Goal: Information Seeking & Learning: Learn about a topic

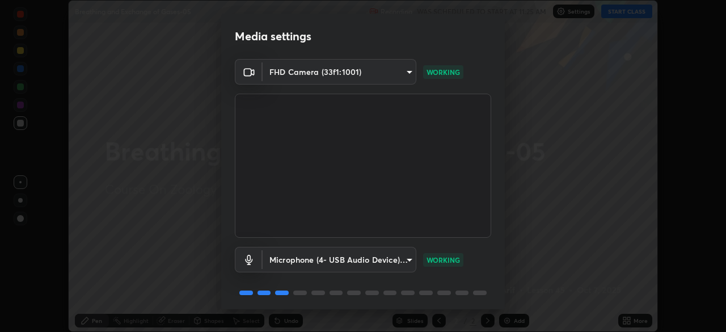
scroll to position [40, 0]
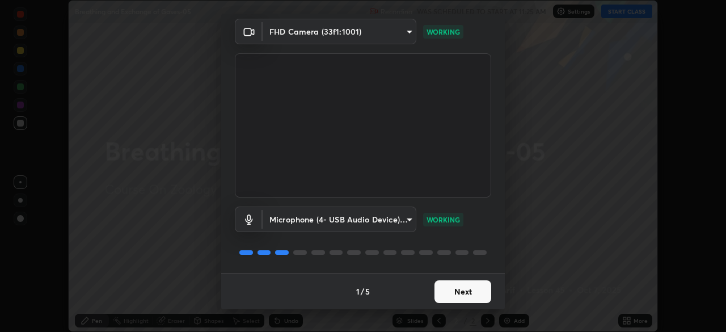
click at [470, 297] on button "Next" at bounding box center [462, 291] width 57 height 23
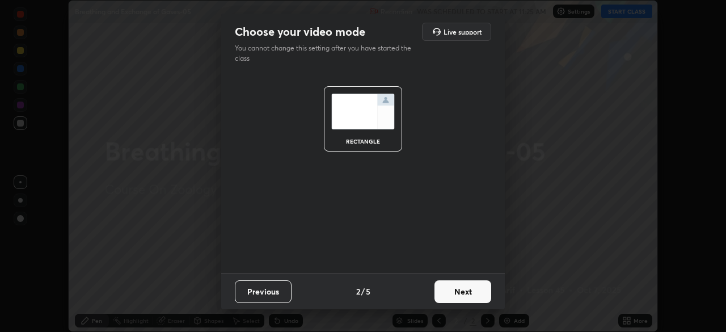
scroll to position [0, 0]
click at [470, 300] on button "Next" at bounding box center [462, 291] width 57 height 23
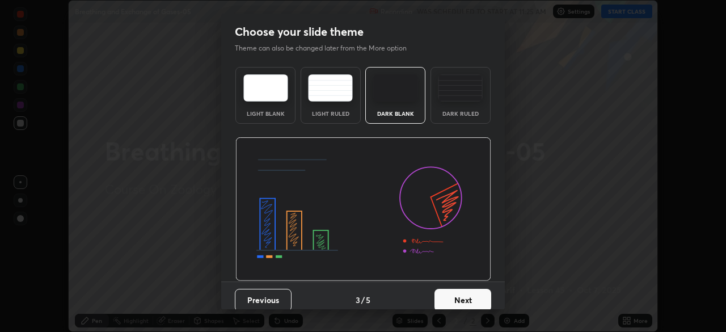
click at [468, 300] on button "Next" at bounding box center [462, 300] width 57 height 23
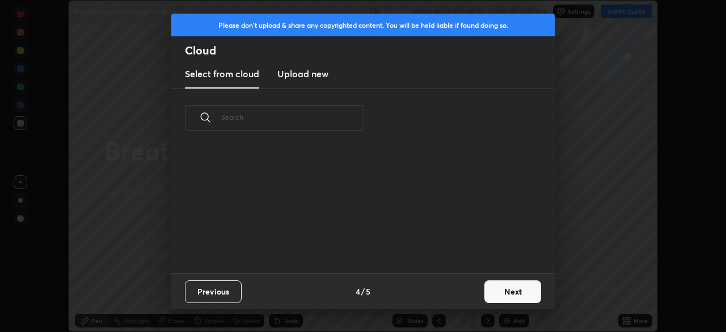
click at [484, 295] on button "Next" at bounding box center [512, 291] width 57 height 23
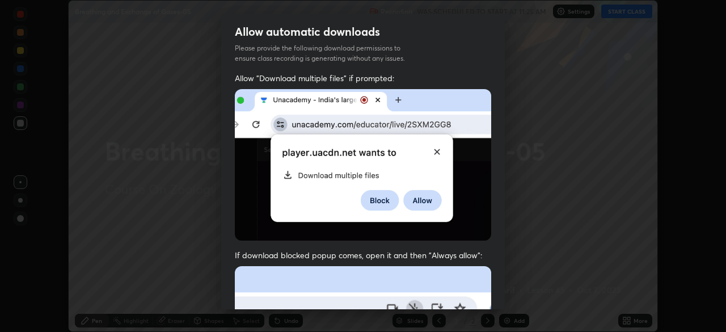
click at [510, 293] on div "Allow automatic downloads Please provide the following download permissions to …" at bounding box center [363, 166] width 726 height 332
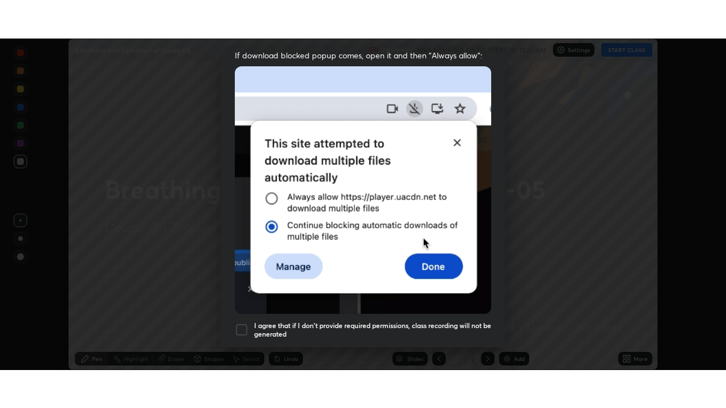
scroll to position [272, 0]
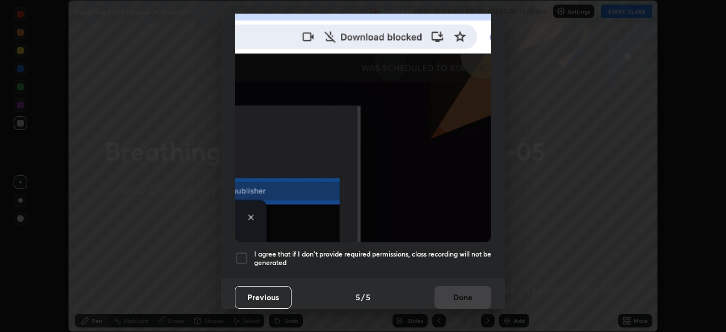
click at [453, 259] on h5 "I agree that if I don't provide required permissions, class recording will not …" at bounding box center [372, 258] width 237 height 18
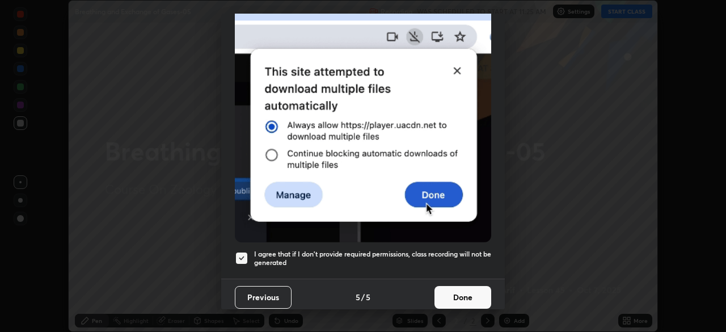
click at [460, 298] on button "Done" at bounding box center [462, 297] width 57 height 23
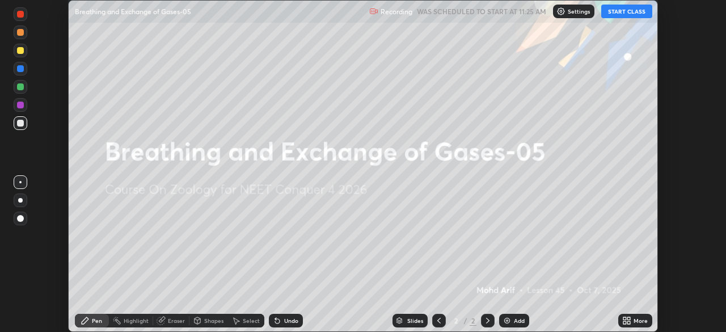
click at [643, 318] on div "More" at bounding box center [640, 320] width 14 height 6
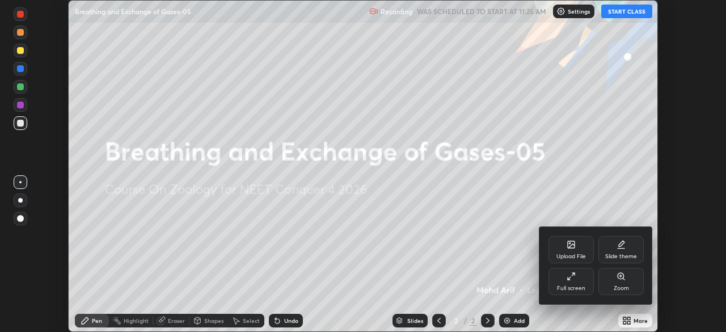
click at [578, 283] on div "Full screen" at bounding box center [570, 281] width 45 height 27
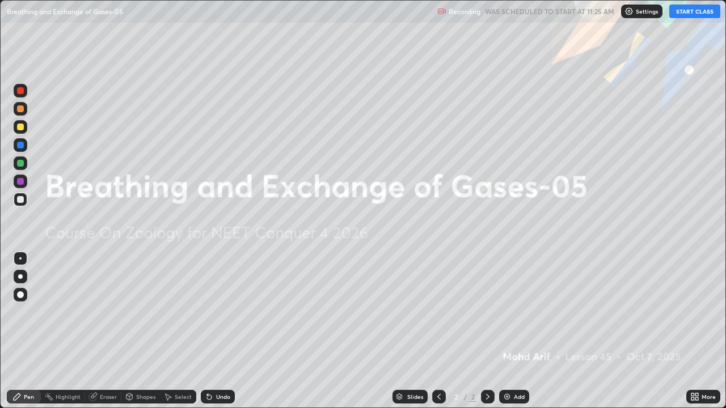
click at [683, 10] on button "START CLASS" at bounding box center [694, 12] width 51 height 14
click at [697, 331] on icon at bounding box center [696, 398] width 3 height 3
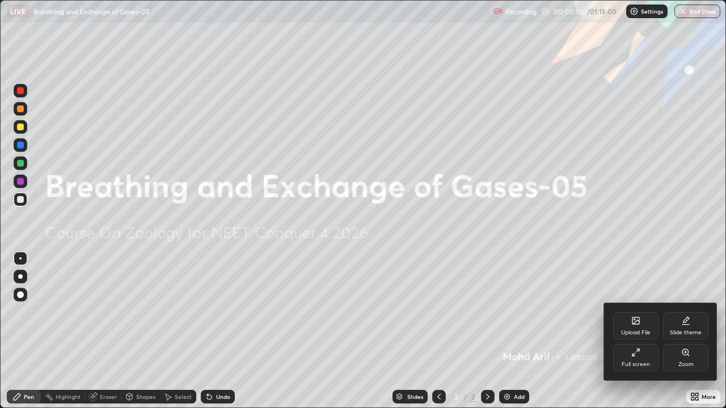
click at [641, 331] on div "Full screen" at bounding box center [635, 365] width 28 height 6
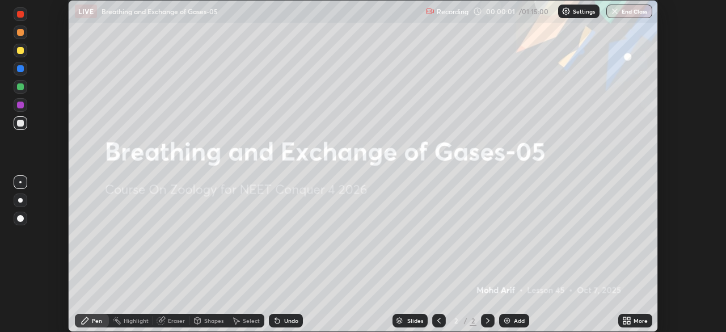
scroll to position [56350, 55956]
